Goal: Check status

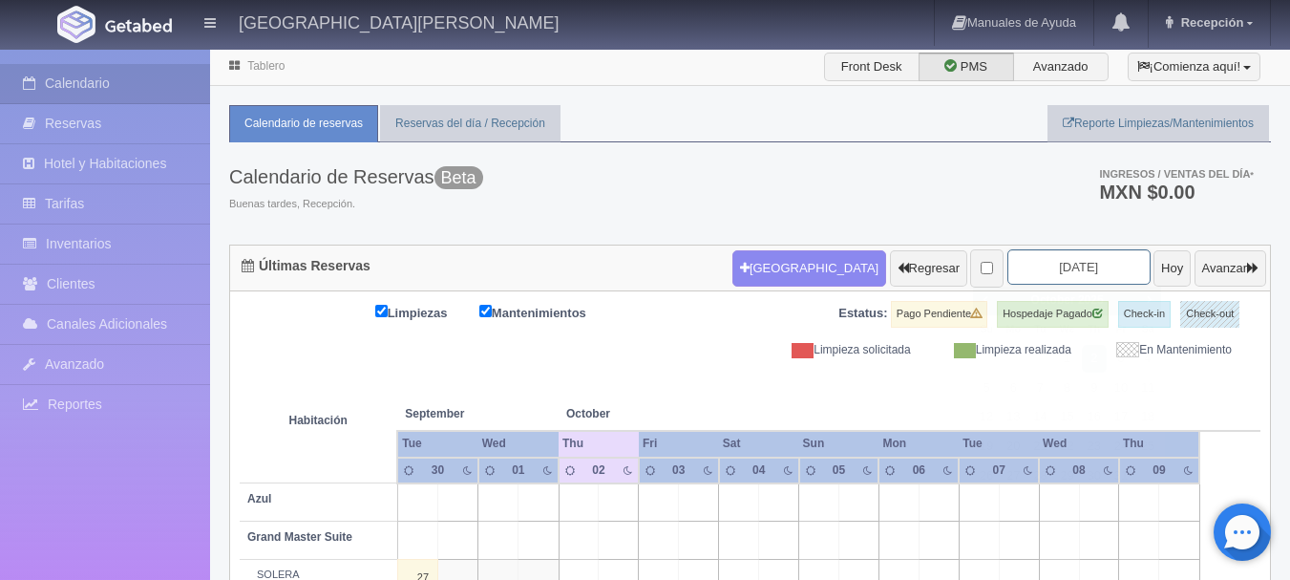
click at [1078, 268] on input "[DATE]" at bounding box center [1079, 266] width 143 height 35
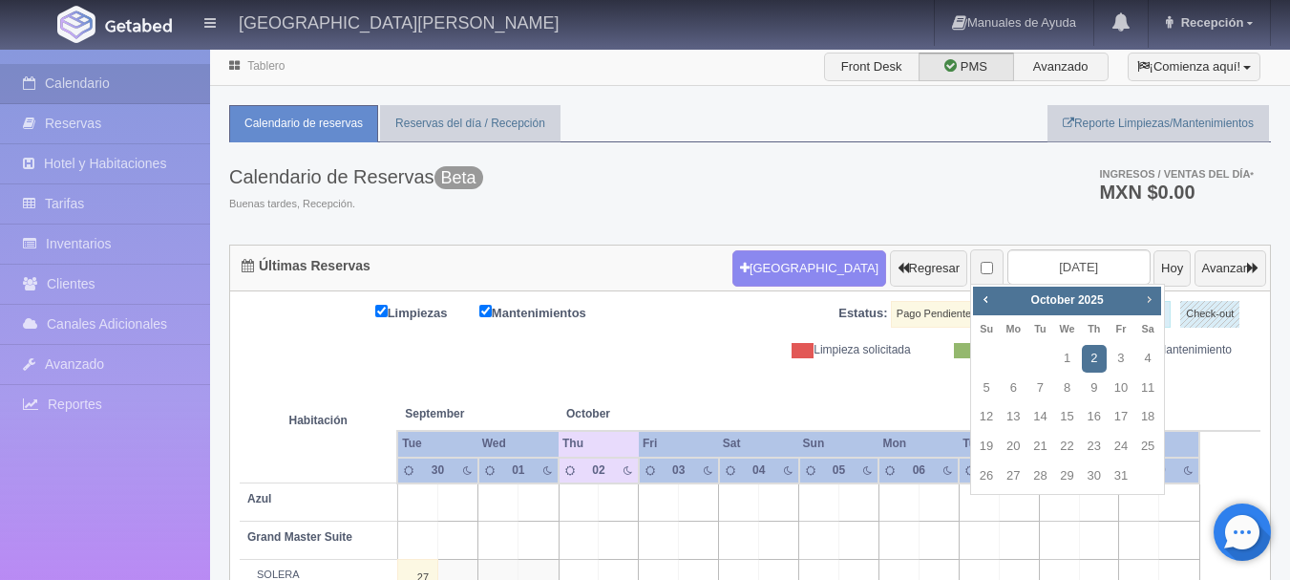
click at [1150, 302] on span "Next" at bounding box center [1148, 298] width 15 height 15
click at [1035, 473] on link "30" at bounding box center [1040, 476] width 25 height 28
type input "[DATE]"
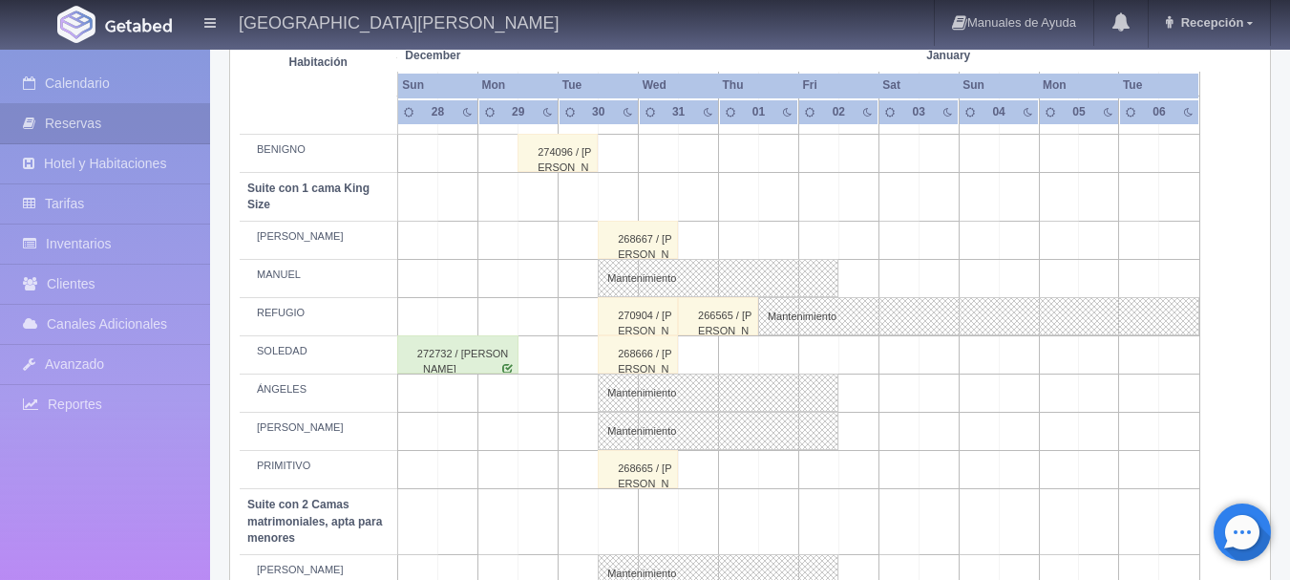
scroll to position [490, 0]
